Goal: Communication & Community: Share content

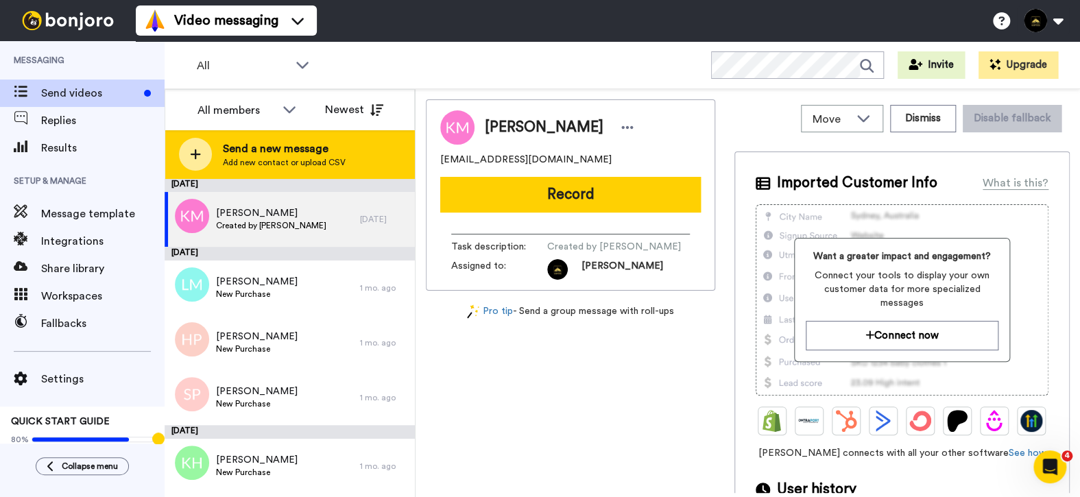
click at [261, 157] on span "Add new contact or upload CSV" at bounding box center [284, 162] width 123 height 11
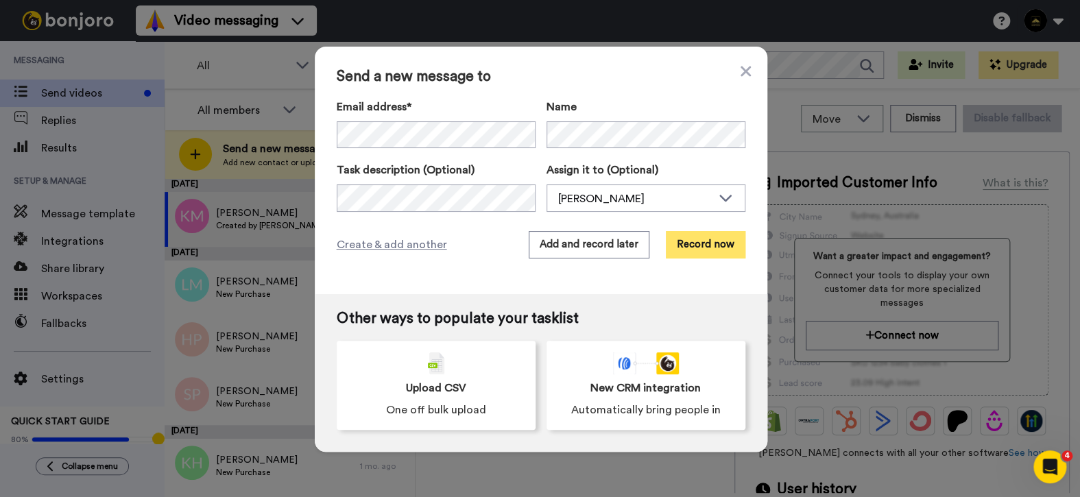
click at [695, 245] on button "Record now" at bounding box center [706, 244] width 80 height 27
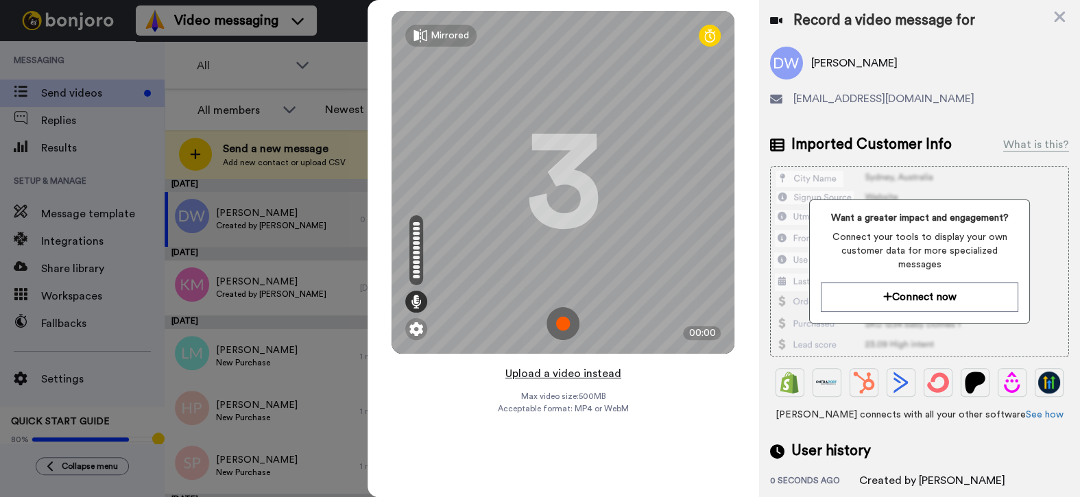
click at [578, 372] on button "Upload a video instead" at bounding box center [563, 374] width 124 height 18
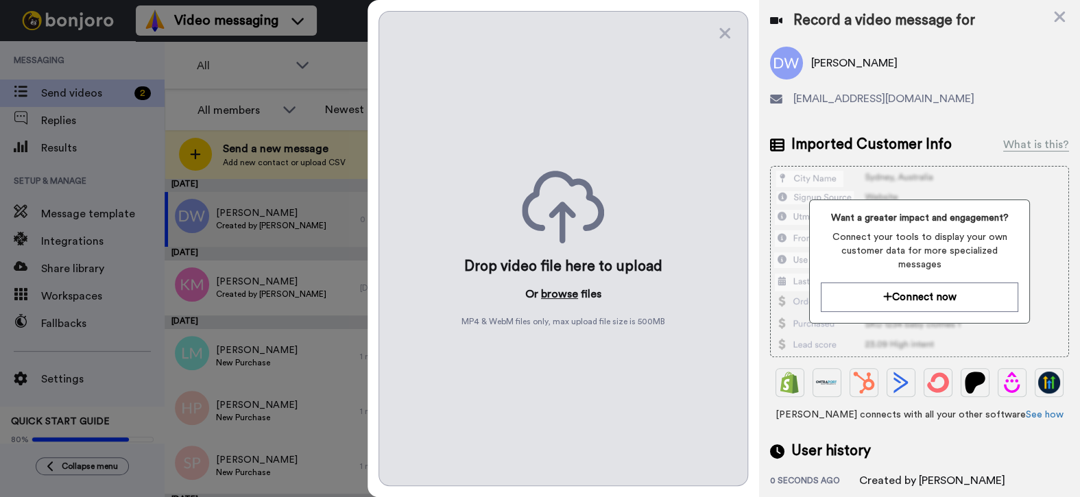
click at [560, 294] on button "browse" at bounding box center [559, 294] width 37 height 16
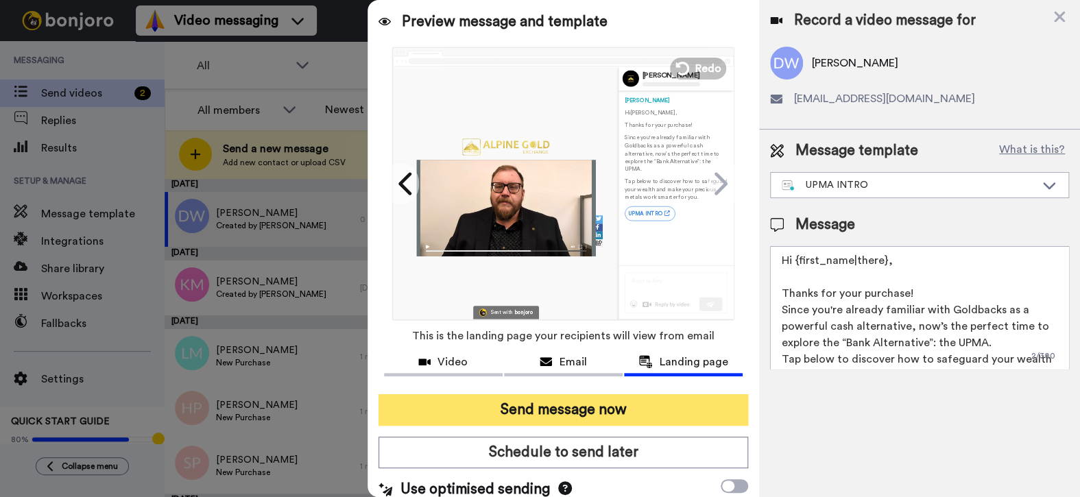
click at [511, 416] on button "Send message now" at bounding box center [563, 410] width 370 height 32
